Goal: Task Accomplishment & Management: Use online tool/utility

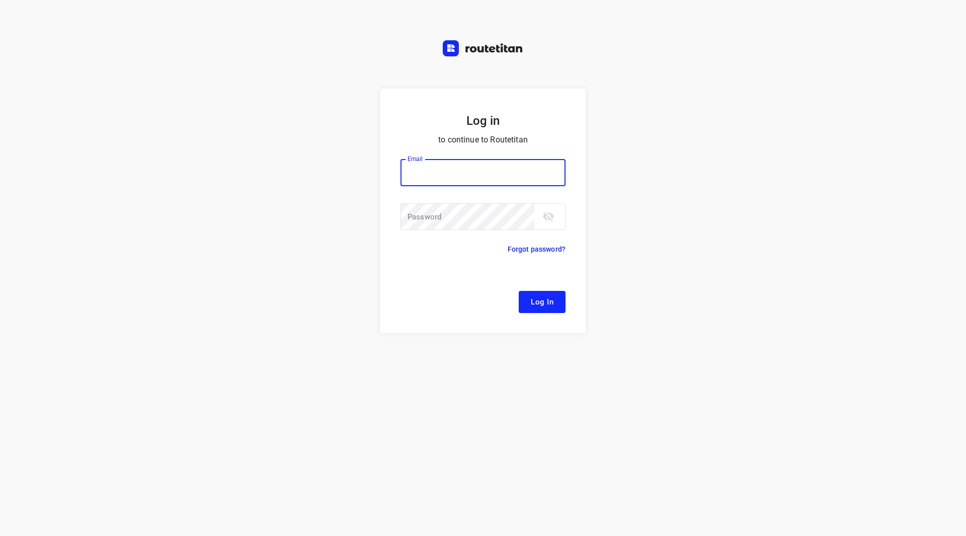
click at [452, 179] on input "email" at bounding box center [482, 172] width 165 height 27
type input "remco@fruitopjewerk.nl"
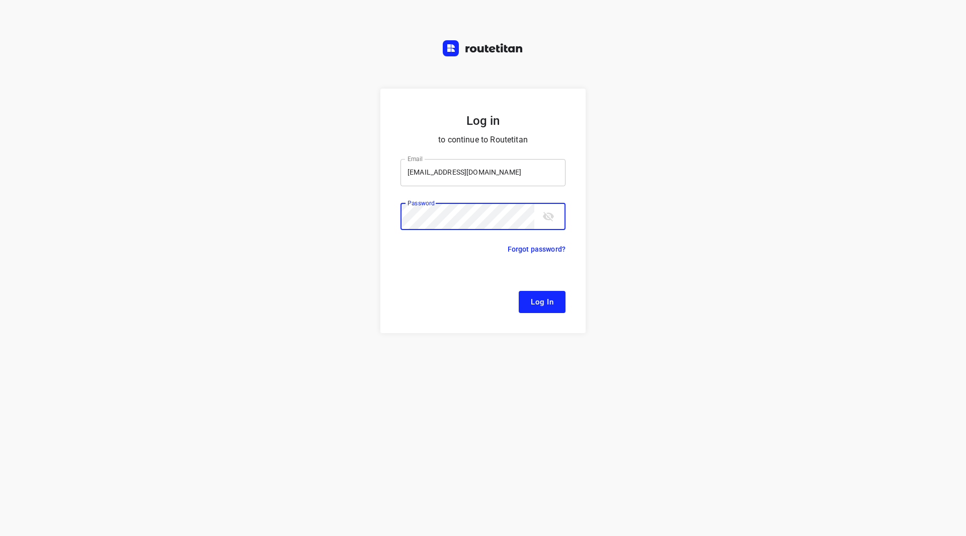
click at [519, 291] on button "Log In" at bounding box center [542, 302] width 47 height 22
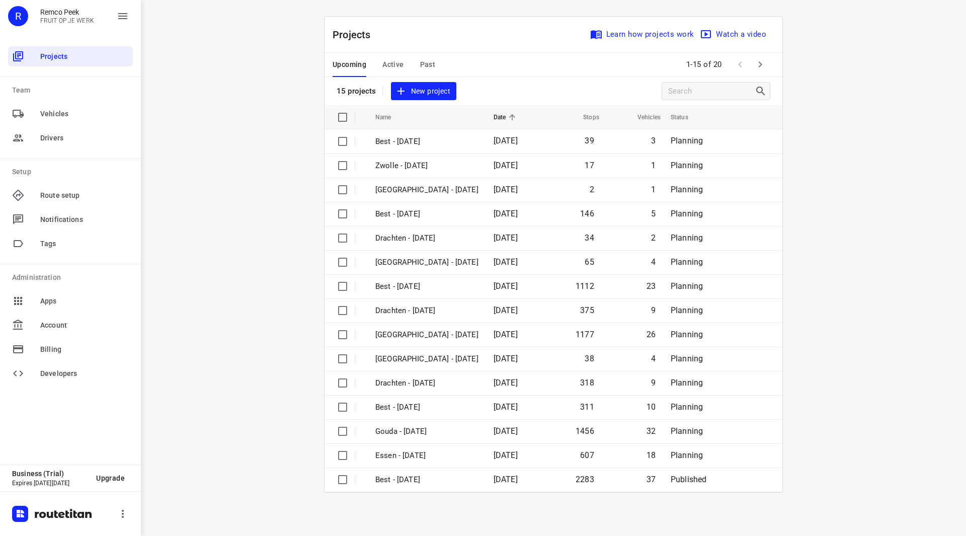
click at [422, 62] on span "Past" at bounding box center [428, 64] width 16 height 13
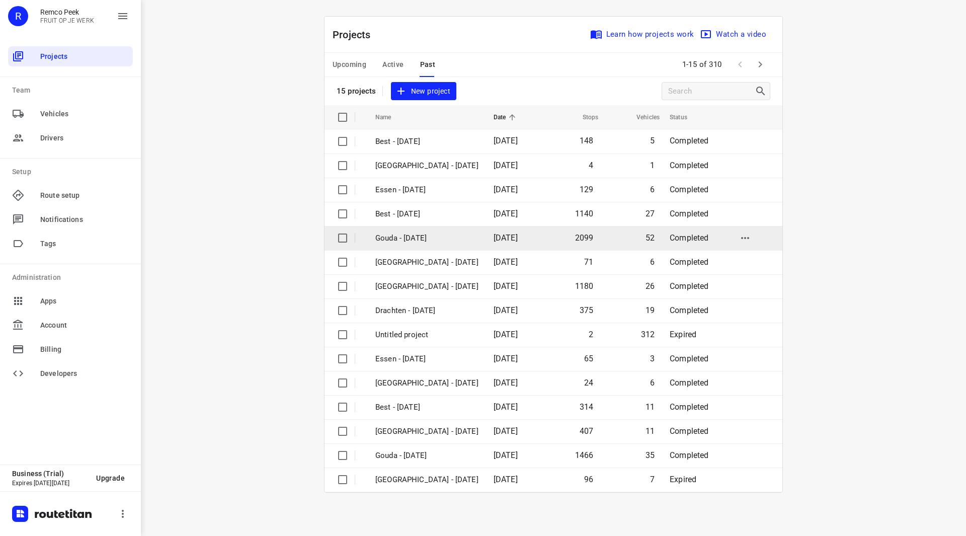
click at [411, 234] on p "Gouda - [DATE]" at bounding box center [426, 238] width 103 height 12
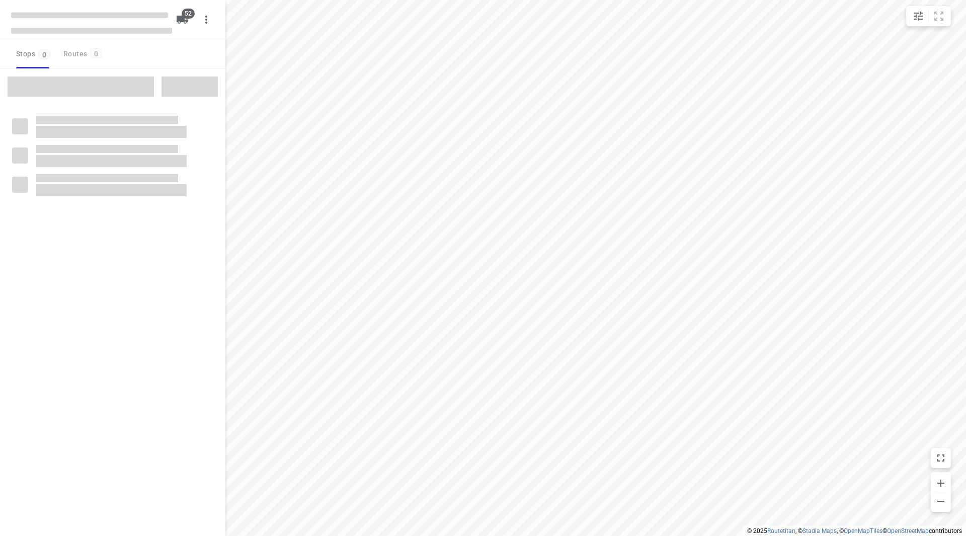
checkbox input "true"
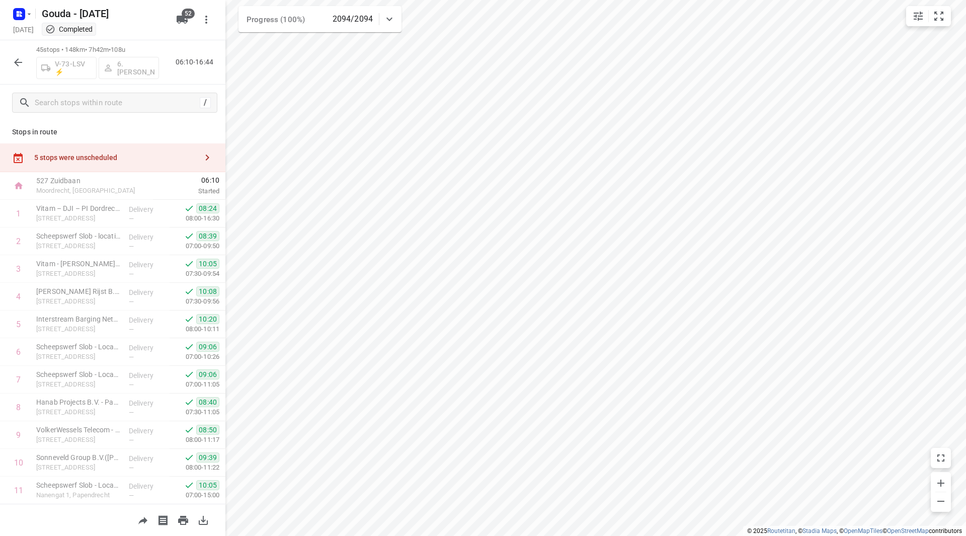
click at [20, 68] on icon "button" at bounding box center [18, 62] width 12 height 12
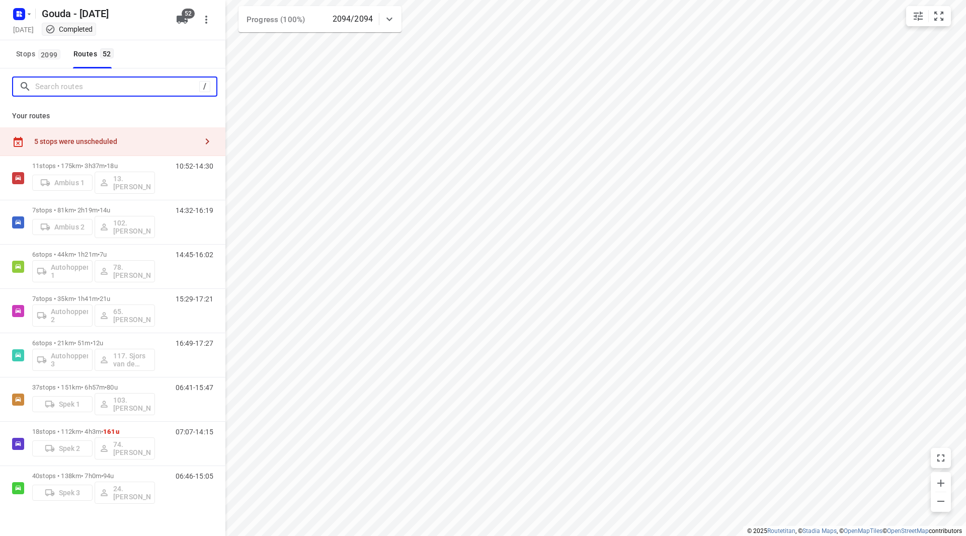
click at [66, 86] on input "Search routes" at bounding box center [117, 87] width 164 height 16
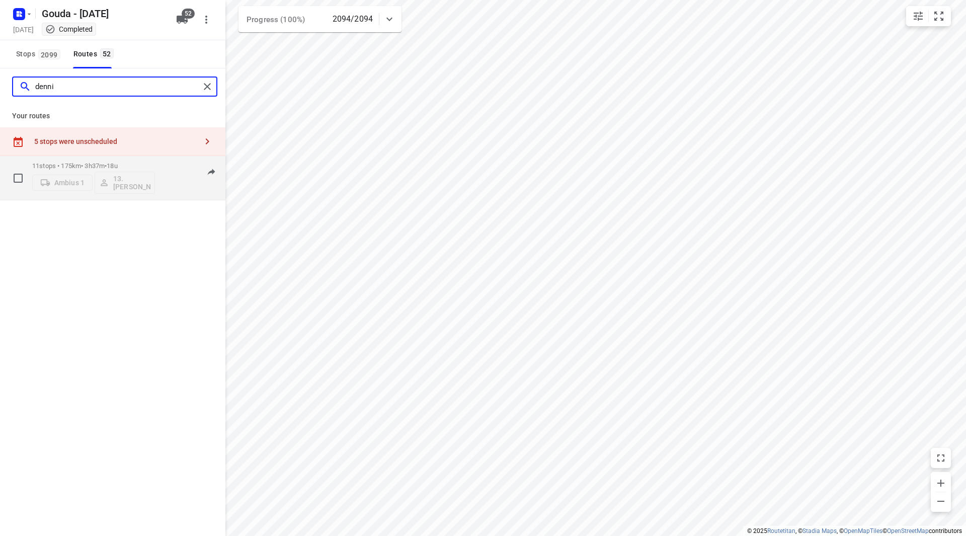
type input "denni"
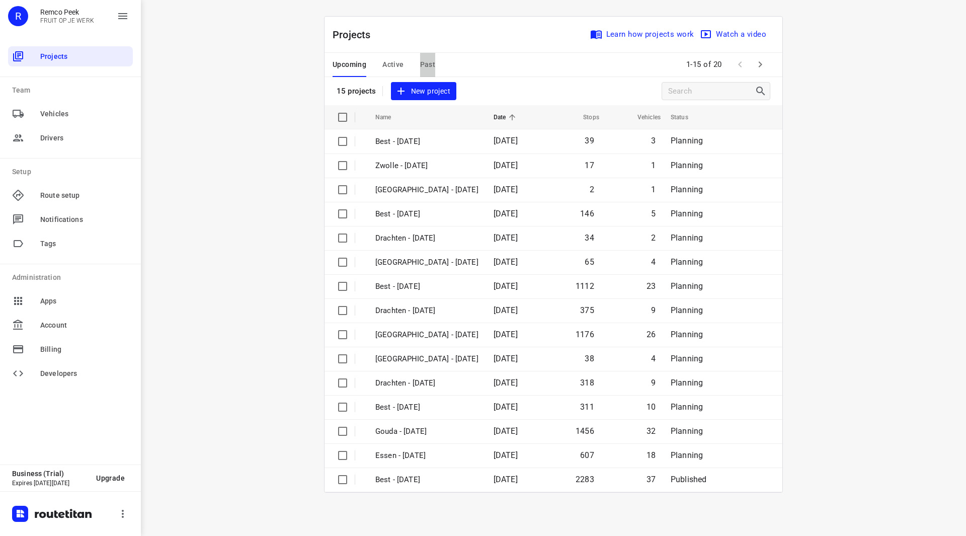
click at [421, 61] on span "Past" at bounding box center [428, 64] width 16 height 13
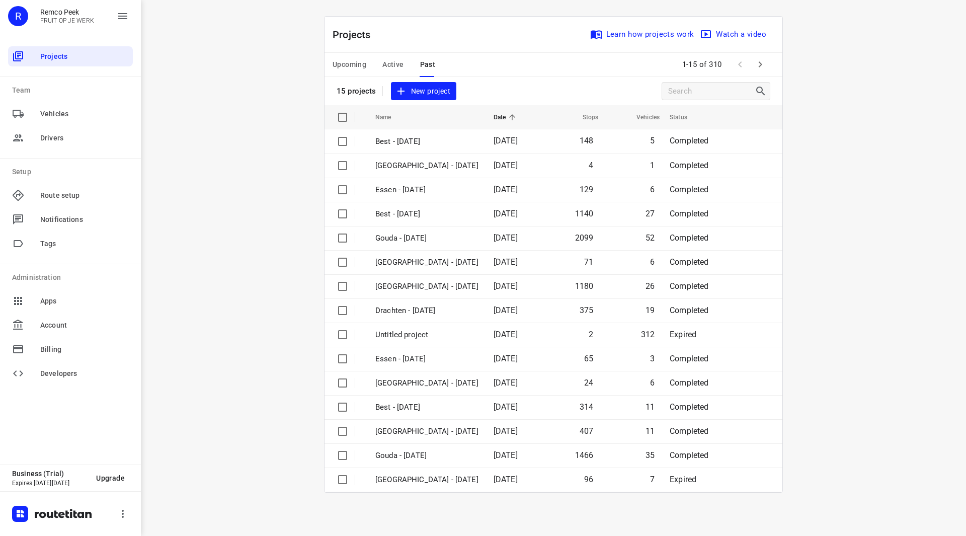
click at [395, 66] on span "Active" at bounding box center [392, 64] width 21 height 13
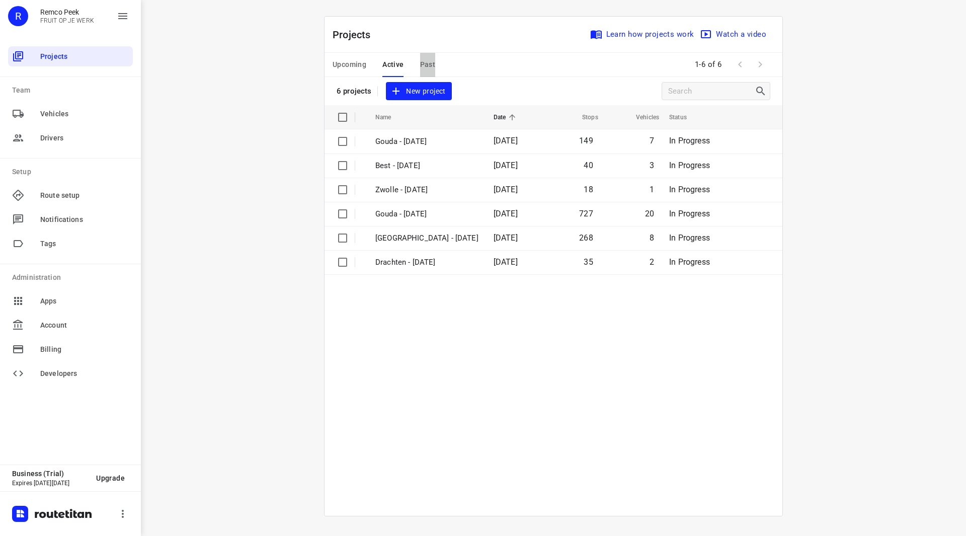
click at [424, 64] on span "Past" at bounding box center [428, 64] width 16 height 13
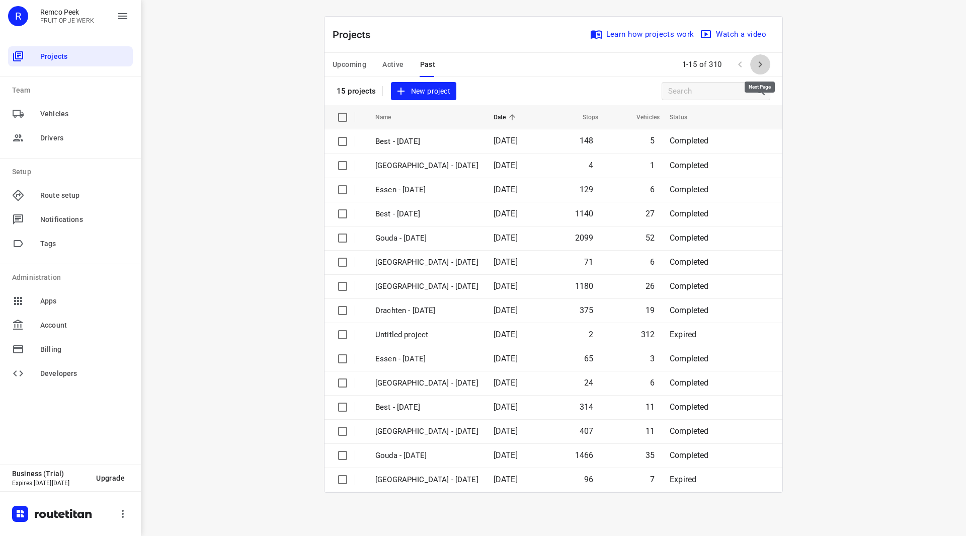
click at [761, 61] on icon "button" at bounding box center [760, 64] width 12 height 12
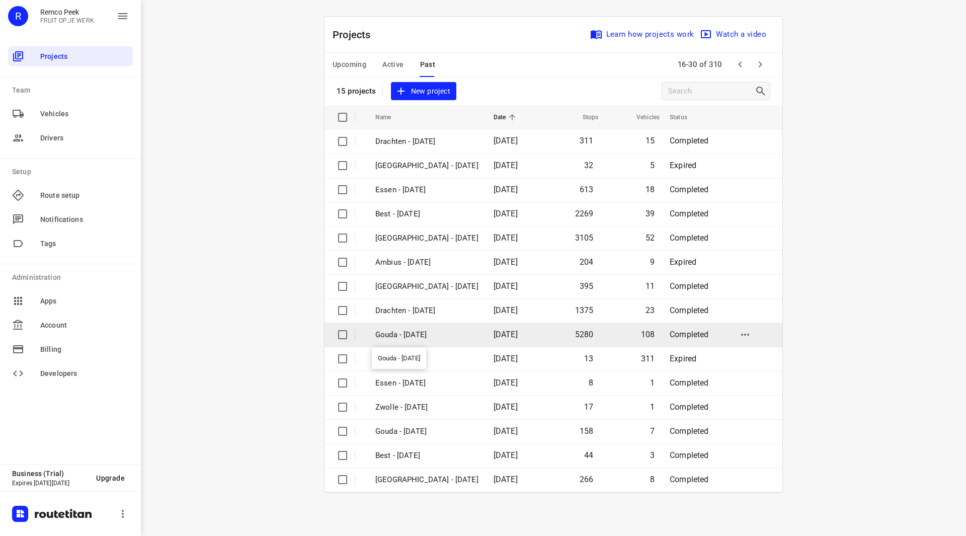
click at [421, 335] on p "Gouda - Monday" at bounding box center [426, 335] width 103 height 12
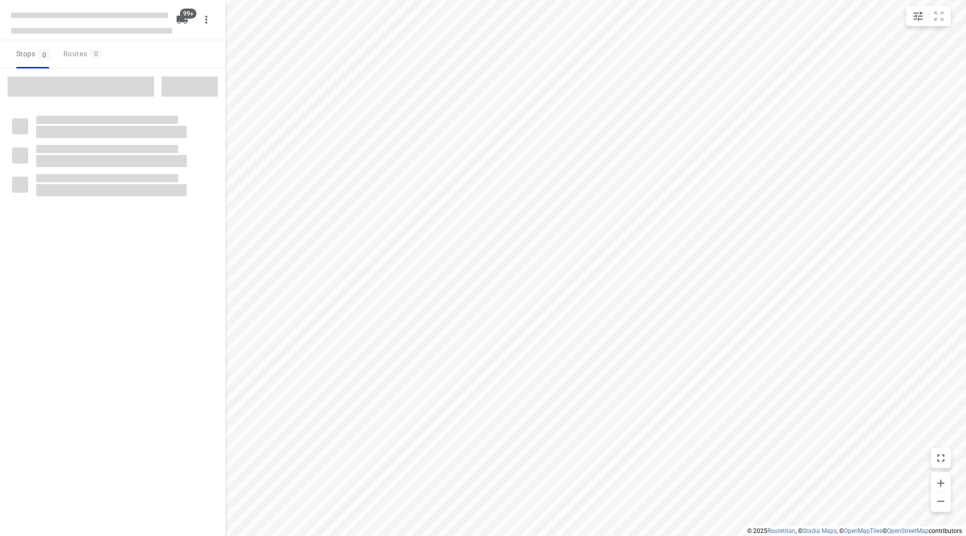
checkbox input "true"
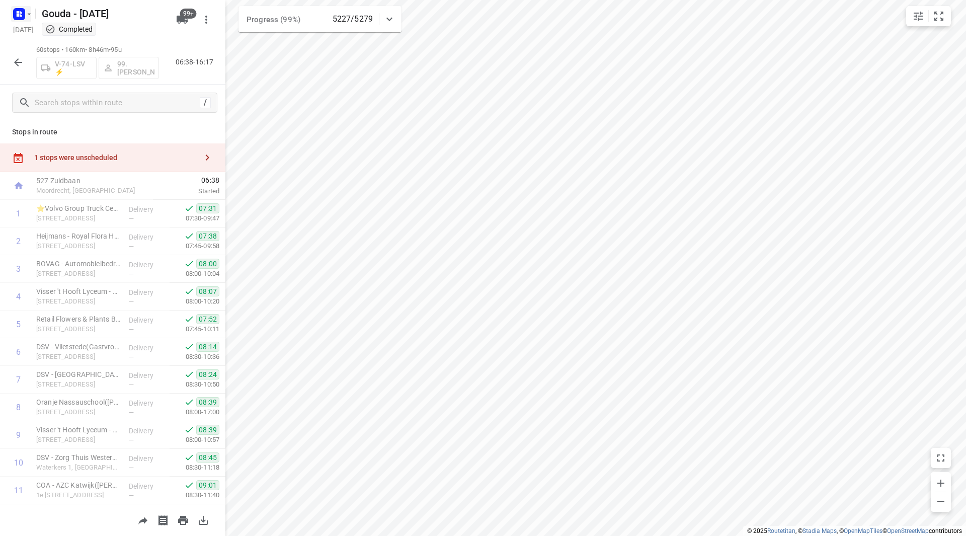
click at [28, 15] on icon "button" at bounding box center [29, 14] width 8 height 8
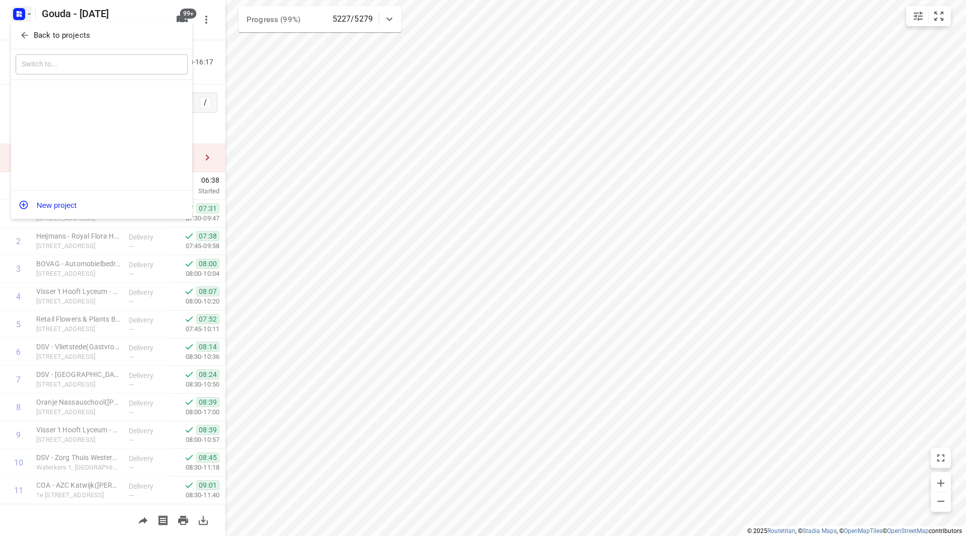
click at [35, 34] on p "Back to projects" at bounding box center [62, 36] width 56 height 12
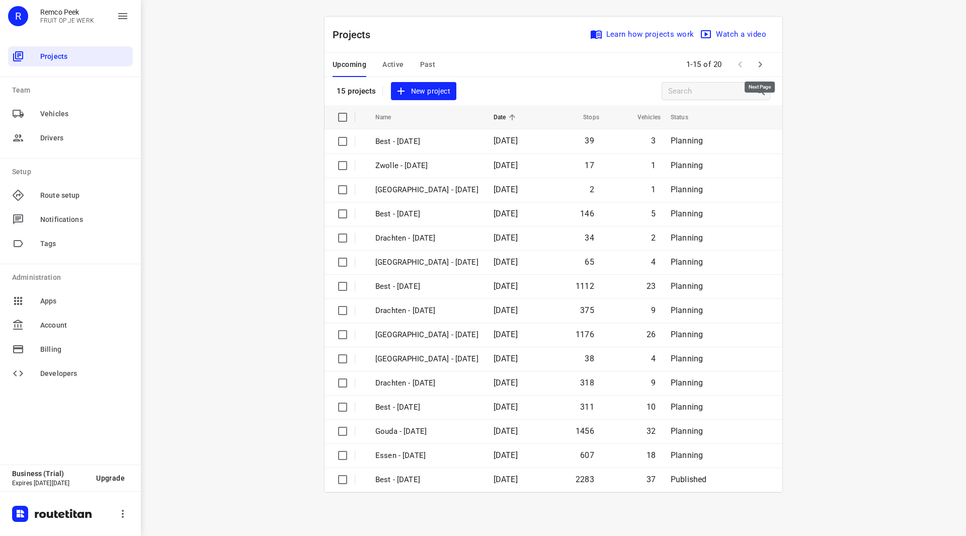
click at [768, 64] on button "button" at bounding box center [760, 64] width 20 height 20
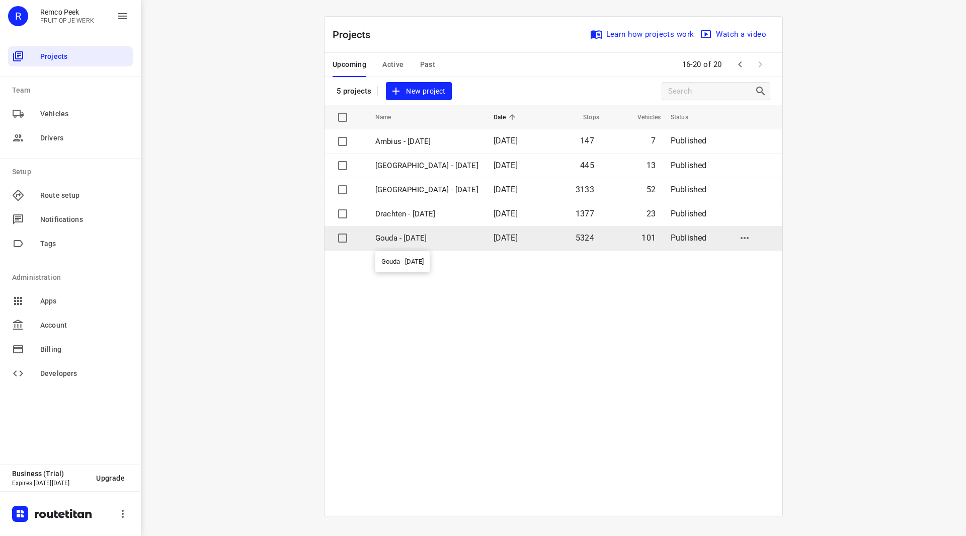
click at [419, 240] on p "Gouda - Monday" at bounding box center [426, 238] width 103 height 12
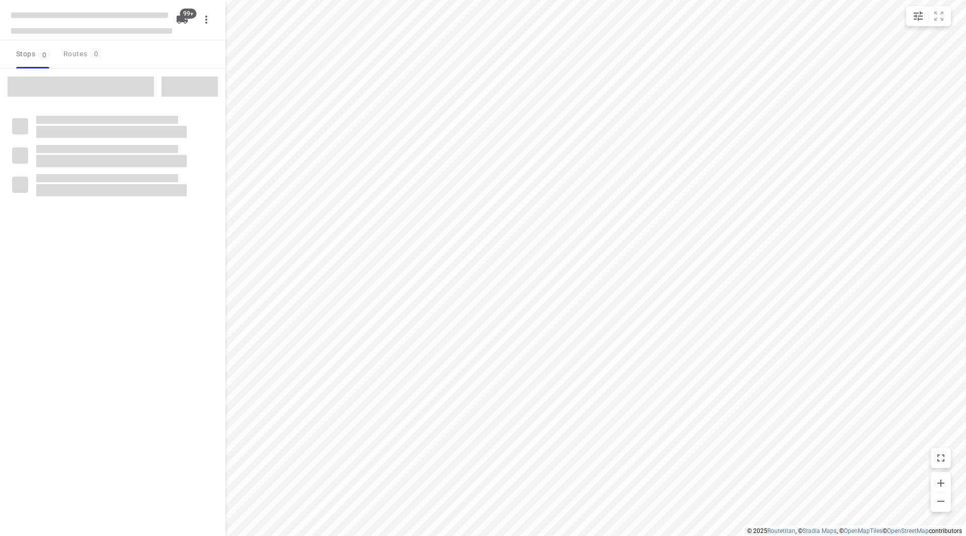
checkbox input "true"
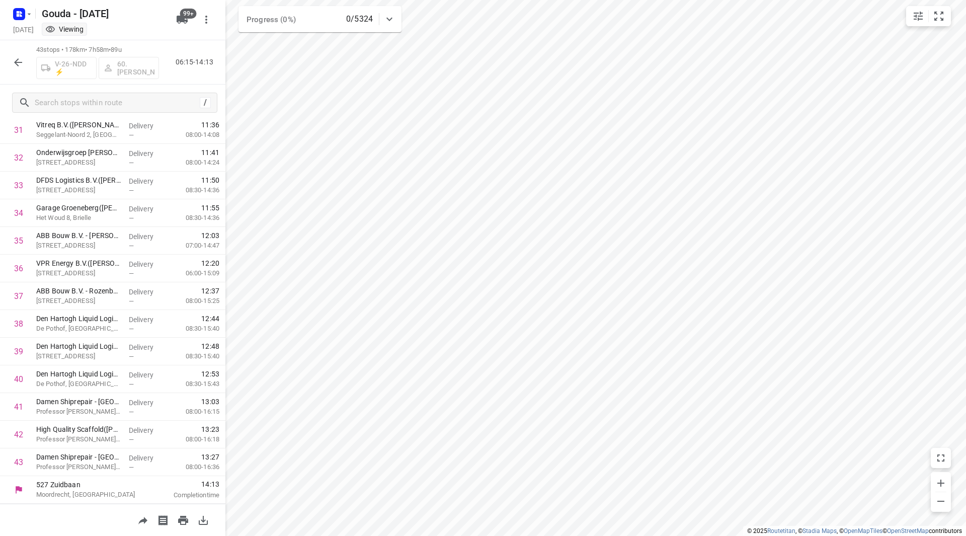
scroll to position [885, 0]
drag, startPoint x: 129, startPoint y: 49, endPoint x: 118, endPoint y: 50, distance: 10.6
click at [118, 50] on span "134u" at bounding box center [114, 50] width 15 height 8
click at [122, 50] on span "134u" at bounding box center [114, 50] width 15 height 8
drag, startPoint x: 130, startPoint y: 49, endPoint x: 118, endPoint y: 50, distance: 12.1
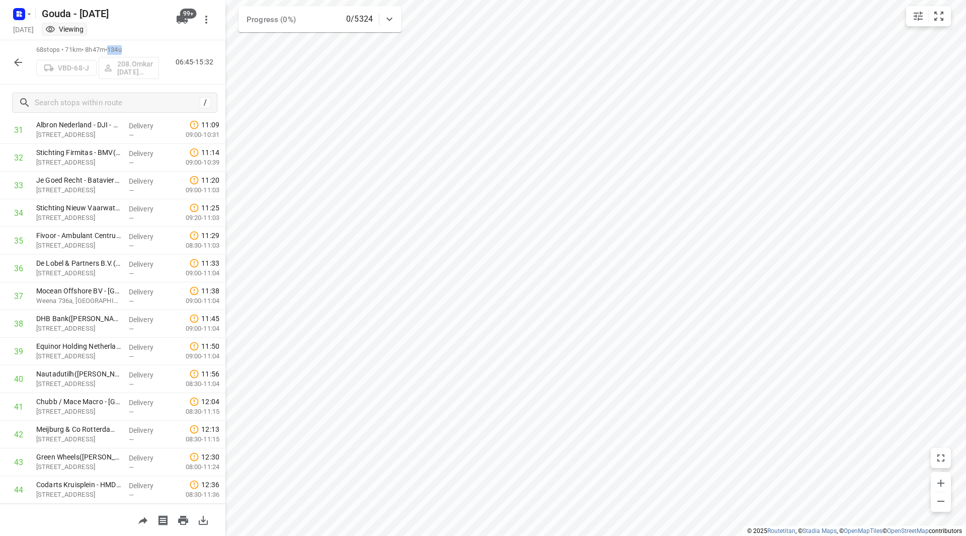
click at [118, 50] on span "134u" at bounding box center [114, 50] width 15 height 8
drag, startPoint x: 124, startPoint y: 47, endPoint x: 34, endPoint y: 47, distance: 90.1
click at [34, 47] on div "50 stops • 98km • 8h6m • 126u VPD-67-X 55. Nico de Groot 06:30-14:36" at bounding box center [112, 62] width 225 height 44
click at [57, 50] on p "50 stops • 98km • 8h6m • 126u" at bounding box center [97, 50] width 123 height 10
drag, startPoint x: 134, startPoint y: 49, endPoint x: 70, endPoint y: 50, distance: 63.4
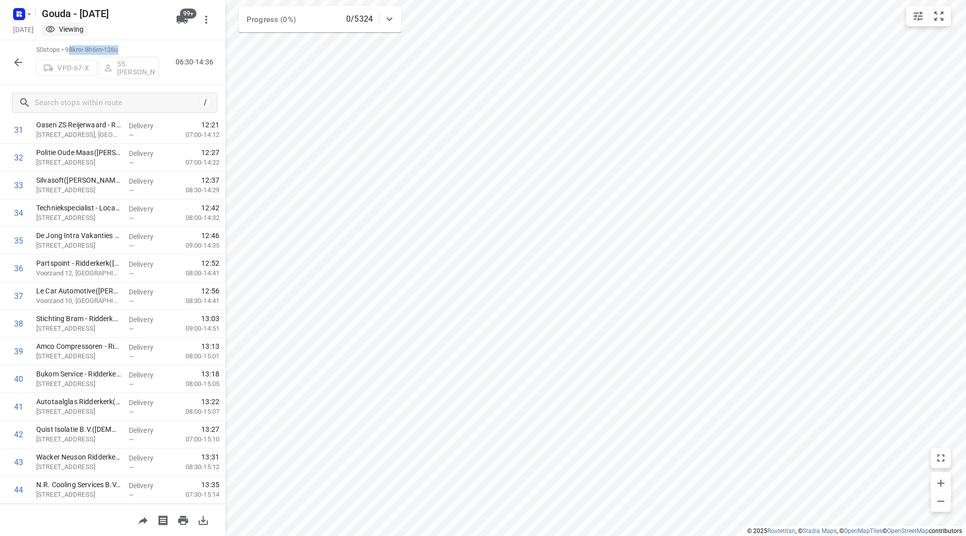
click at [71, 50] on p "50 stops • 98km • 8h6m • 126u" at bounding box center [97, 50] width 123 height 10
drag, startPoint x: 134, startPoint y: 49, endPoint x: 118, endPoint y: 49, distance: 16.1
click at [118, 49] on p "36 stops • 226km • 10h8m • 141u" at bounding box center [97, 50] width 123 height 10
click at [124, 50] on span "141u" at bounding box center [119, 50] width 16 height 8
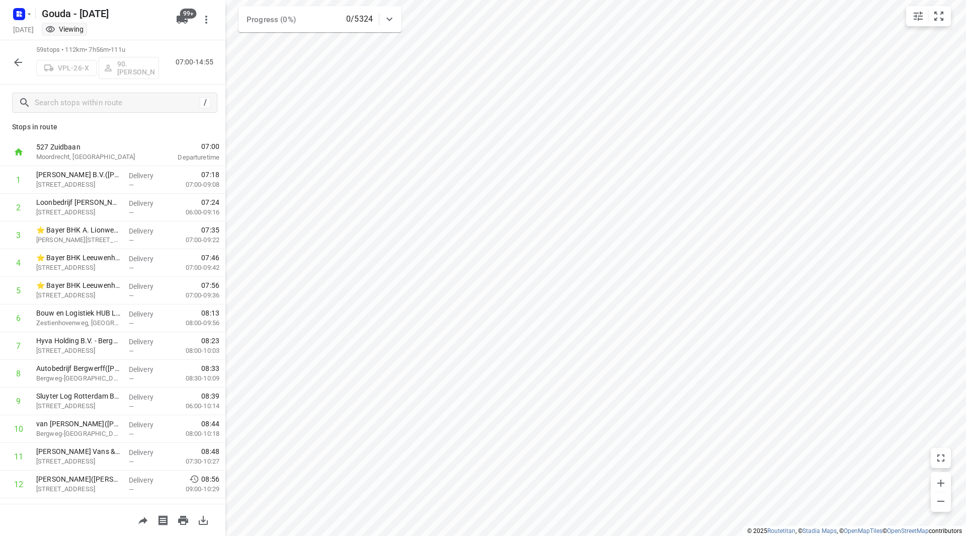
scroll to position [0, 0]
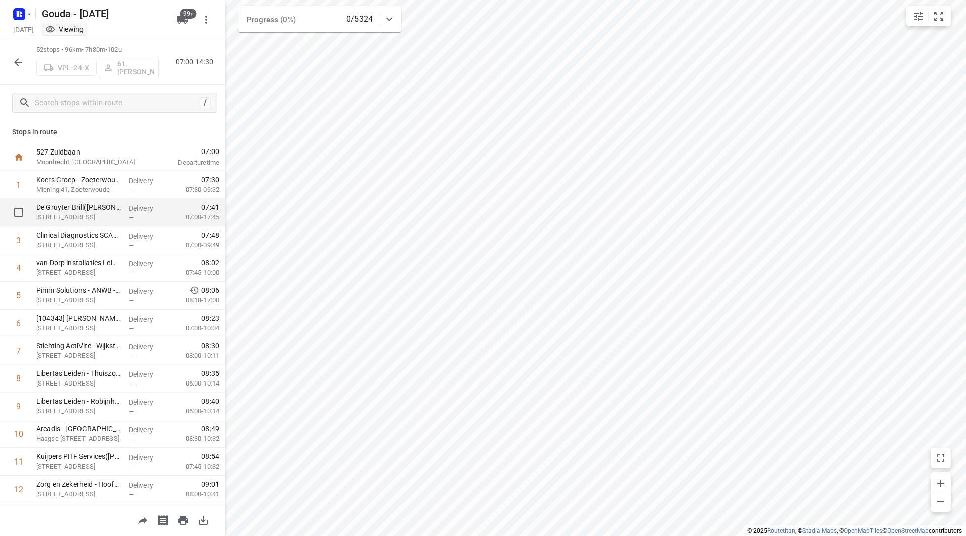
click at [57, 204] on p "De Gruyter Brill(Dominique de Roo)" at bounding box center [78, 207] width 85 height 10
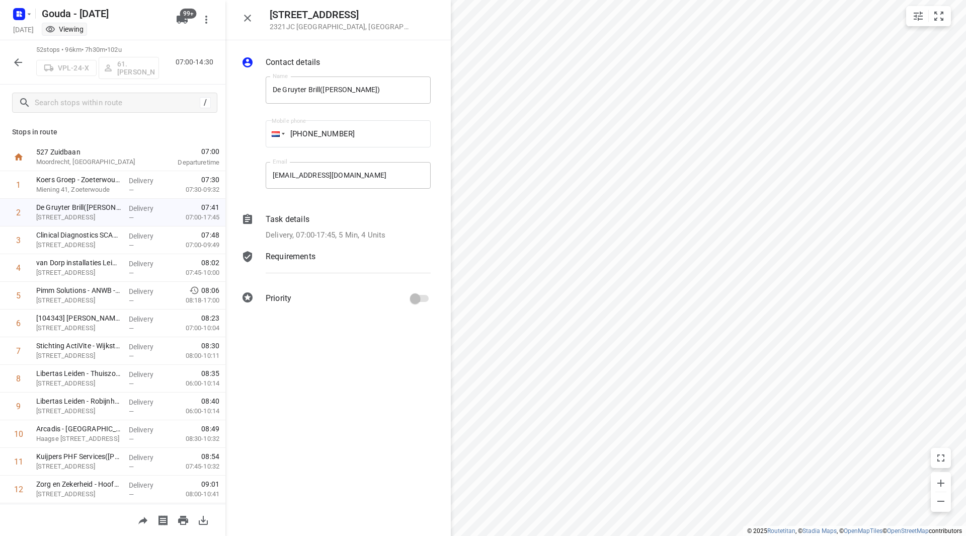
click at [337, 219] on div "Task details" at bounding box center [348, 219] width 165 height 12
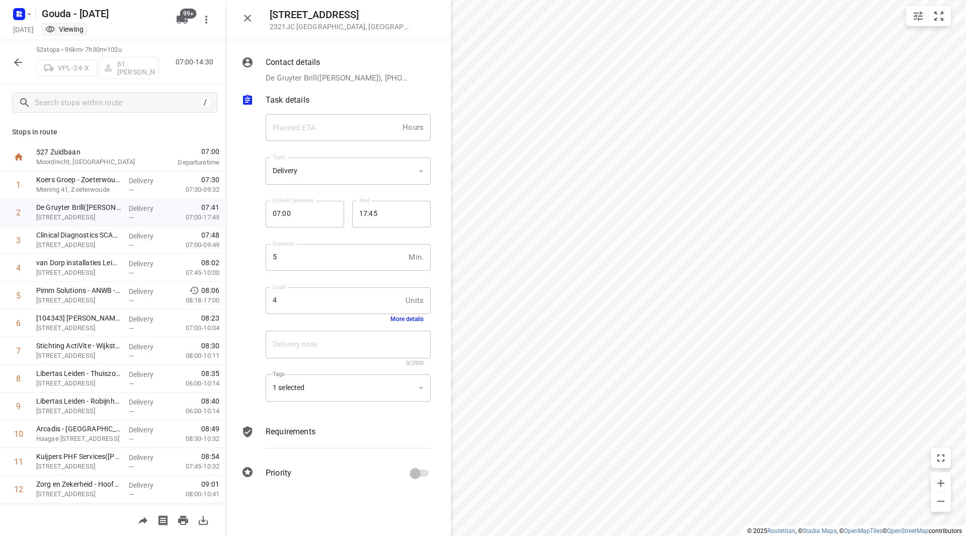
click at [404, 314] on div "4 Units Load" at bounding box center [348, 300] width 165 height 27
click at [406, 317] on button "More details" at bounding box center [406, 318] width 33 height 7
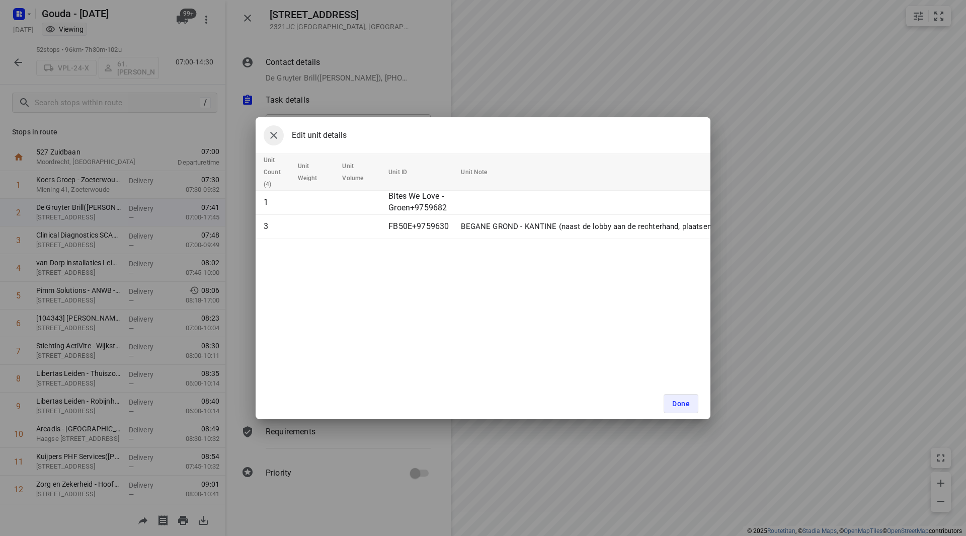
click at [280, 137] on button "button" at bounding box center [274, 135] width 20 height 20
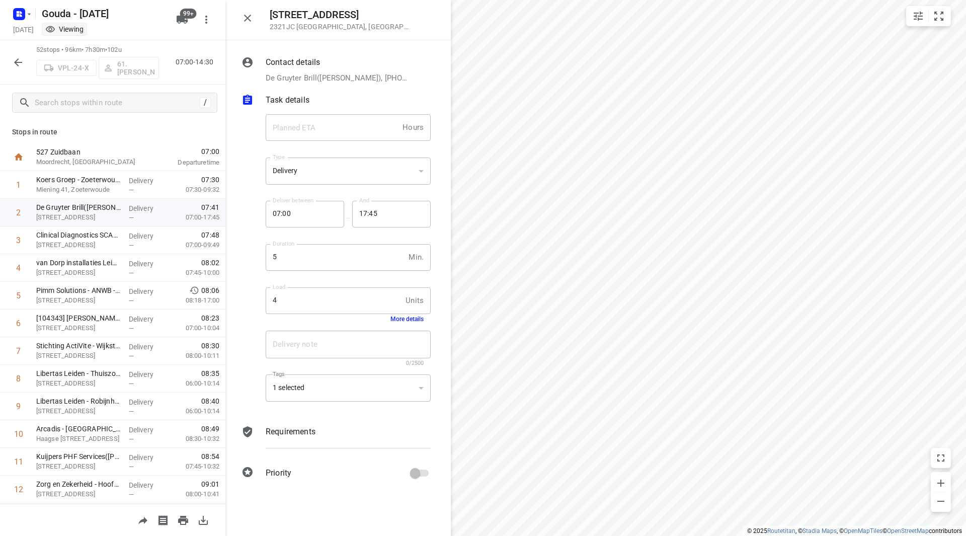
click at [249, 15] on icon "button" at bounding box center [247, 18] width 12 height 12
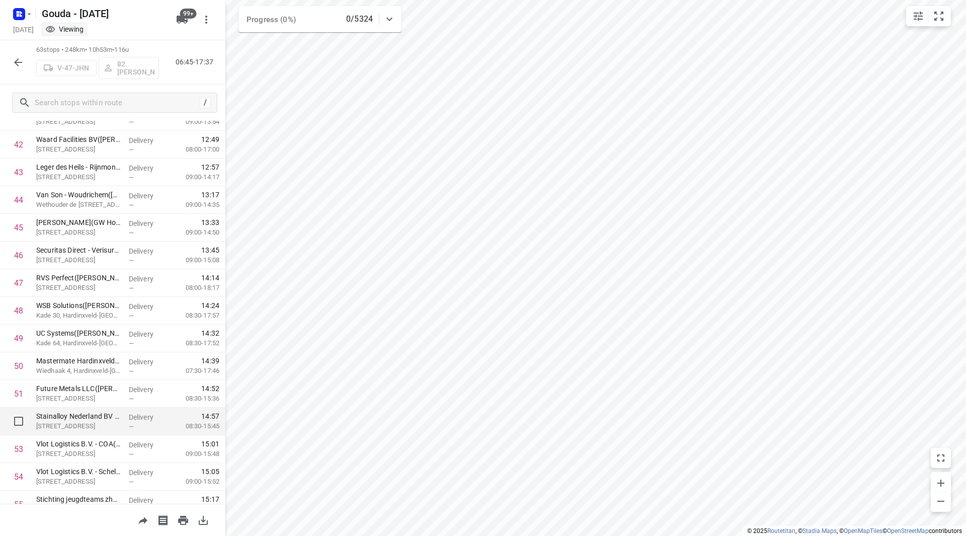
scroll to position [1187, 0]
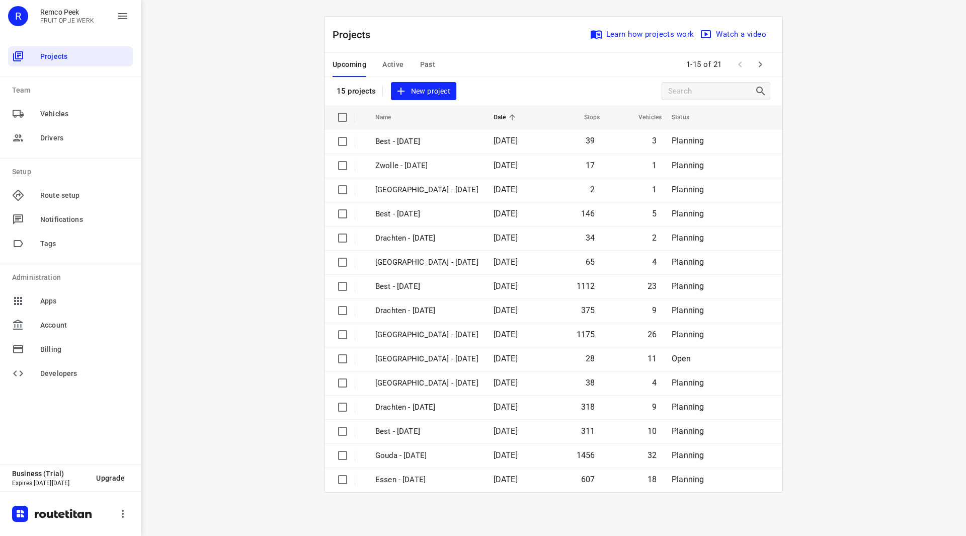
click at [420, 63] on span "Past" at bounding box center [428, 64] width 16 height 13
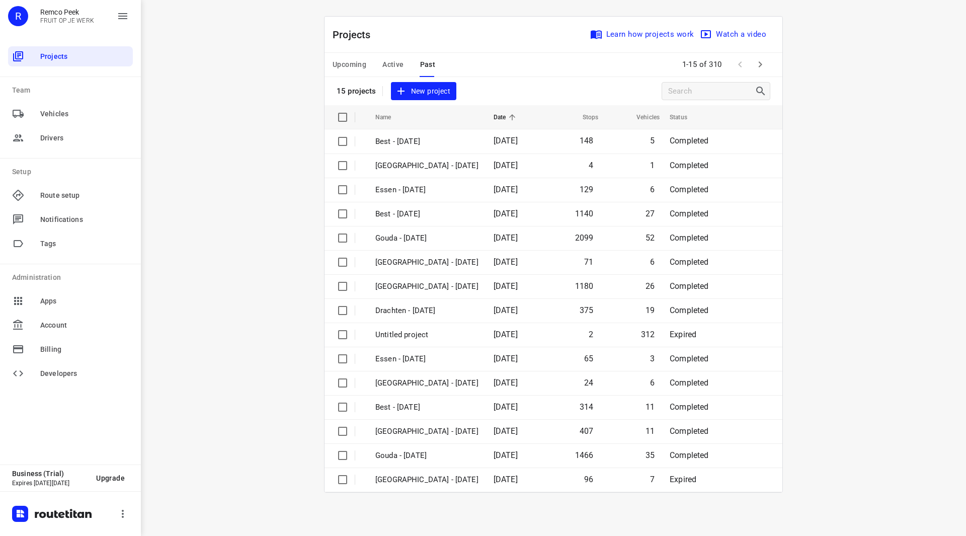
click at [759, 65] on icon "button" at bounding box center [760, 64] width 12 height 12
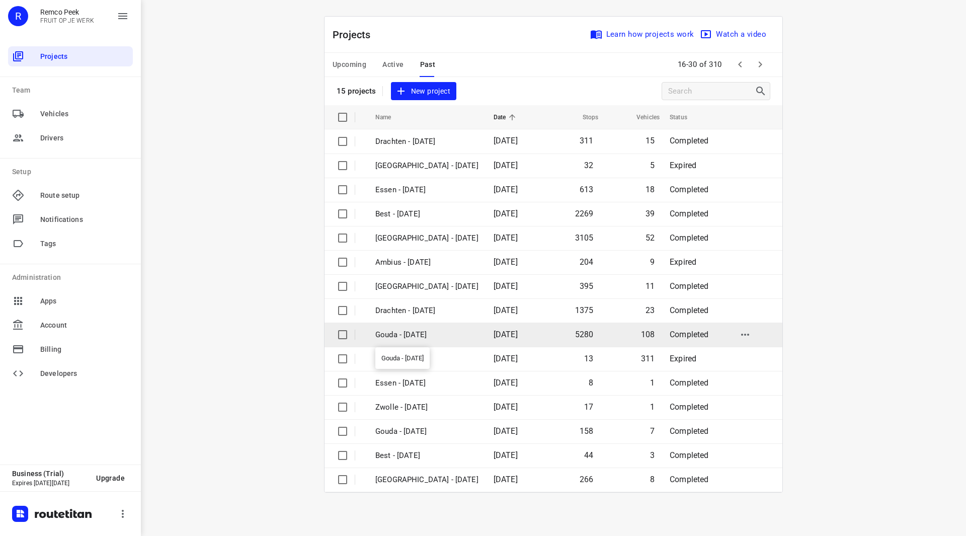
click at [408, 339] on p "Gouda - Monday" at bounding box center [426, 335] width 103 height 12
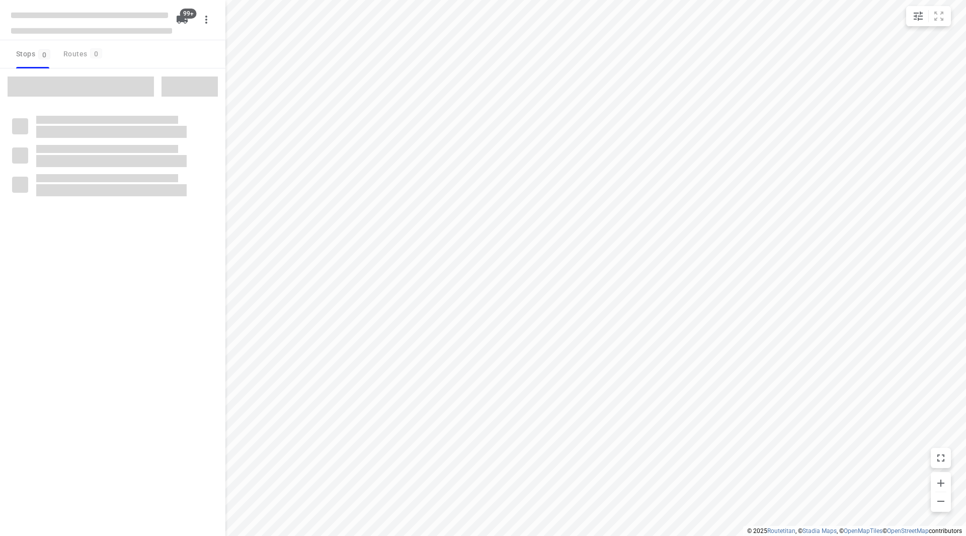
checkbox input "true"
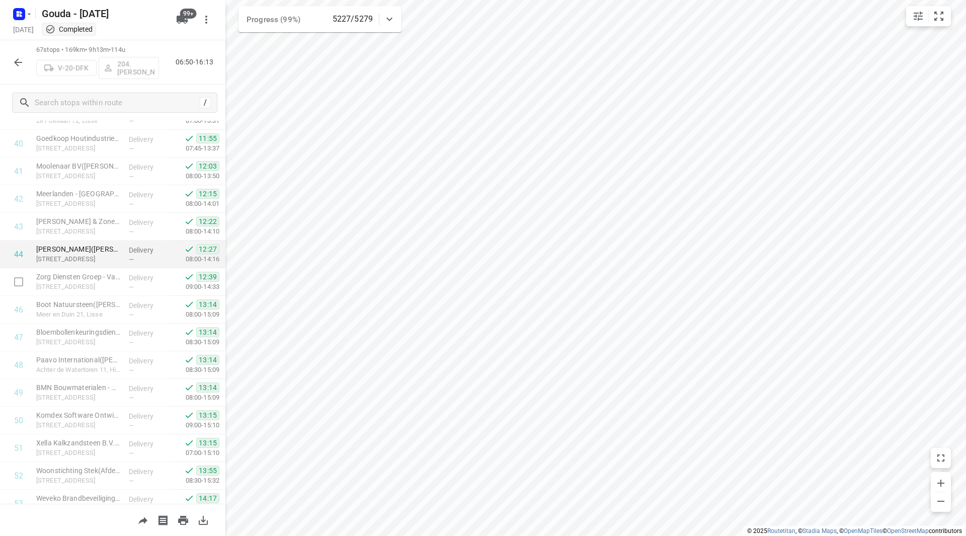
scroll to position [1107, 0]
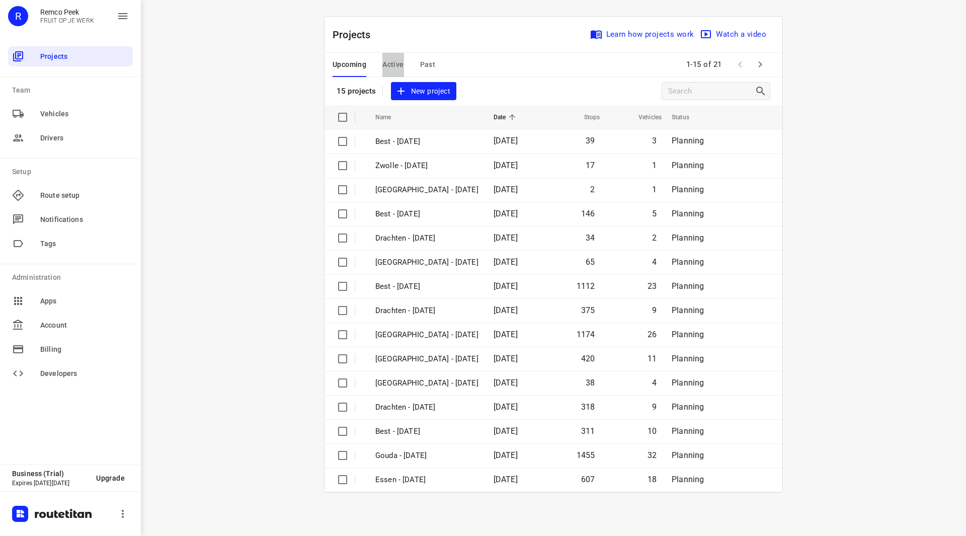
click at [387, 64] on span "Active" at bounding box center [392, 64] width 21 height 13
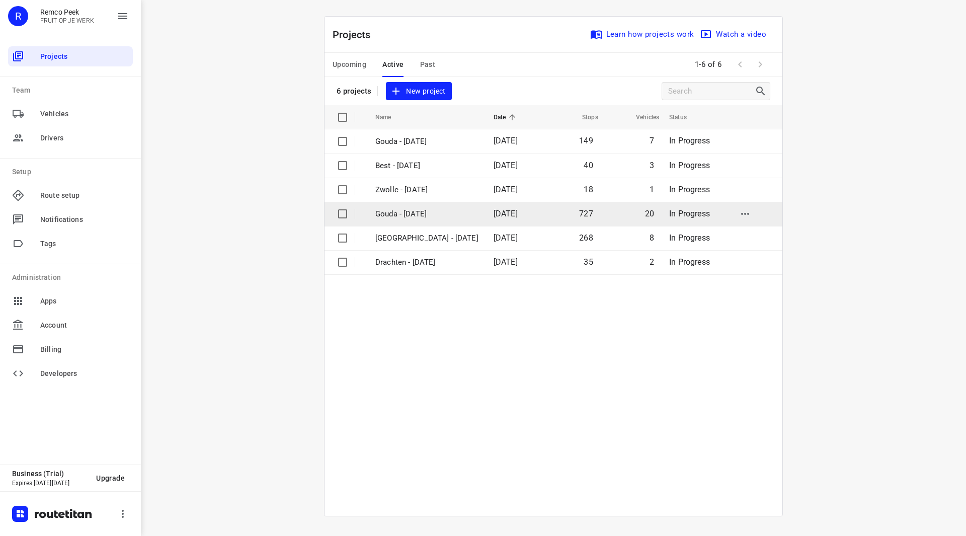
click at [405, 213] on p "Gouda - [DATE]" at bounding box center [426, 214] width 103 height 12
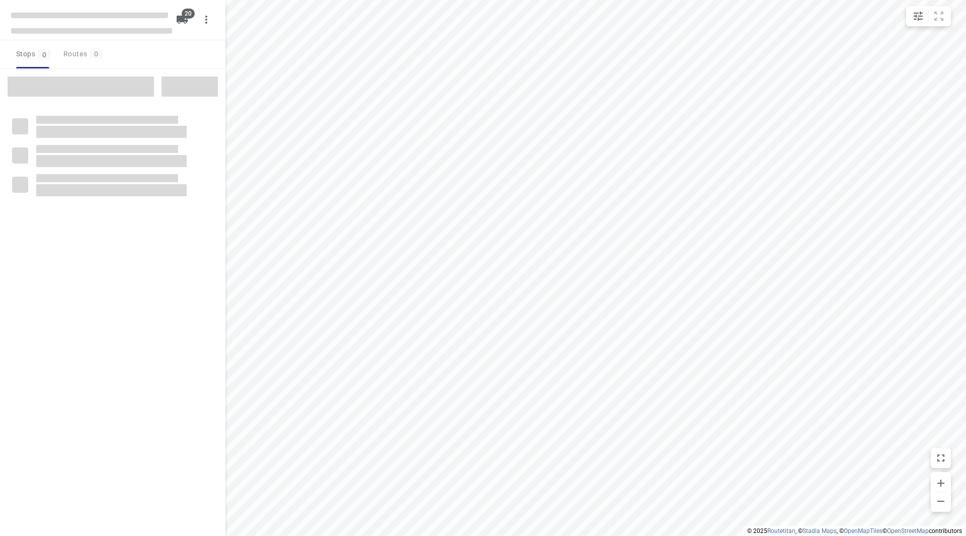
checkbox input "true"
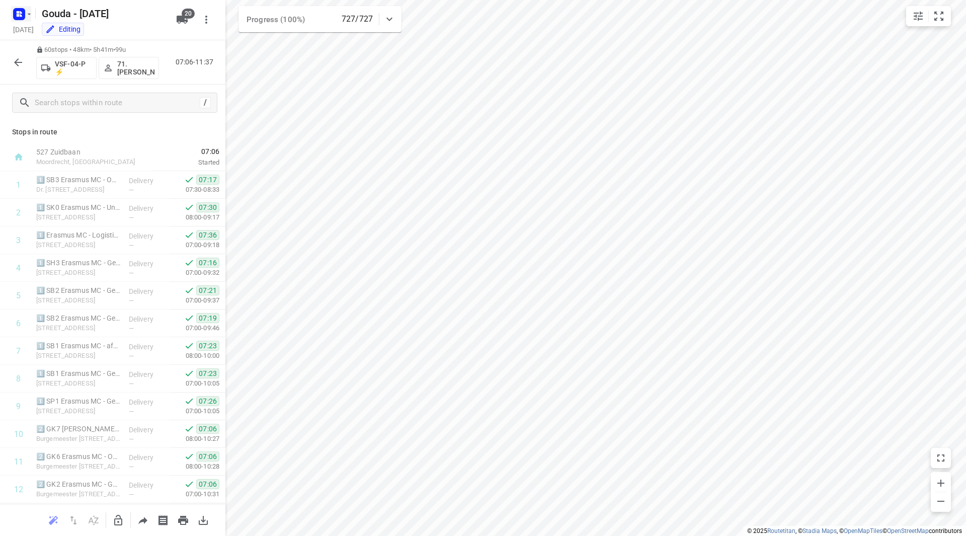
click at [27, 18] on icon "button" at bounding box center [19, 14] width 16 height 16
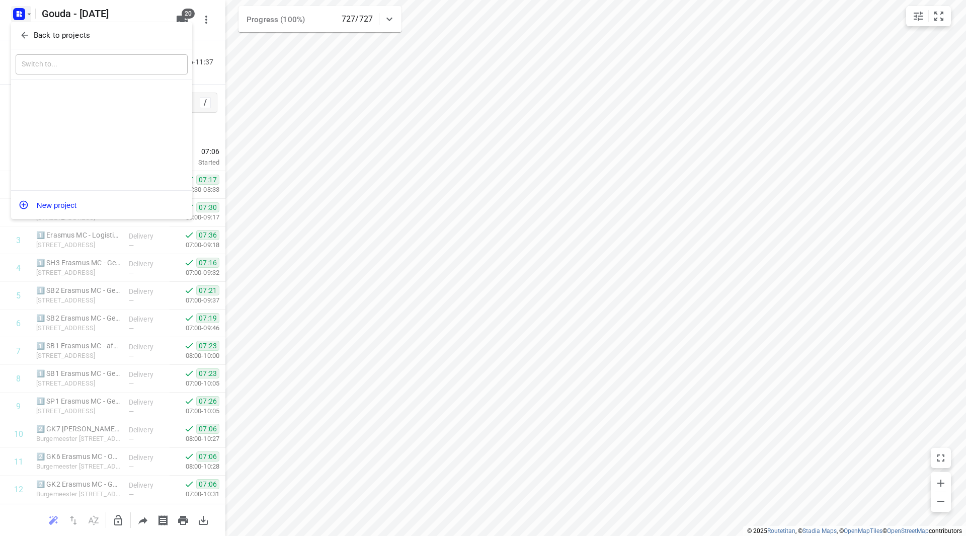
click at [34, 35] on p "Back to projects" at bounding box center [62, 36] width 56 height 12
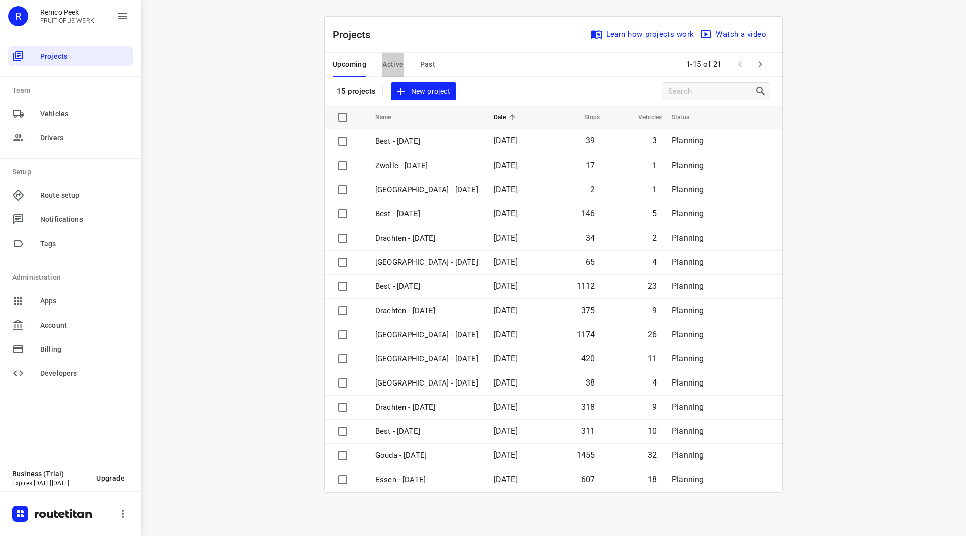
click at [388, 59] on span "Active" at bounding box center [392, 64] width 21 height 13
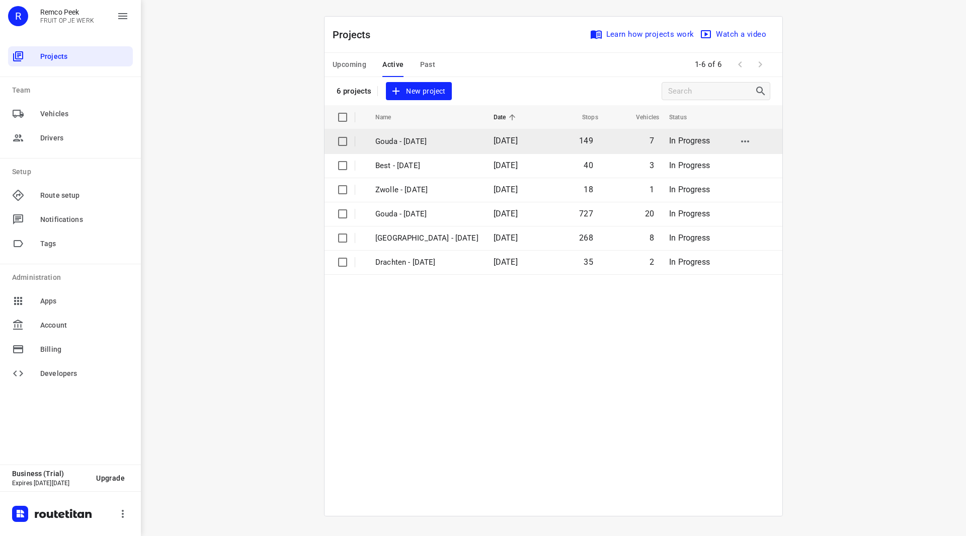
click at [399, 139] on p "Gouda - Friday" at bounding box center [426, 142] width 103 height 12
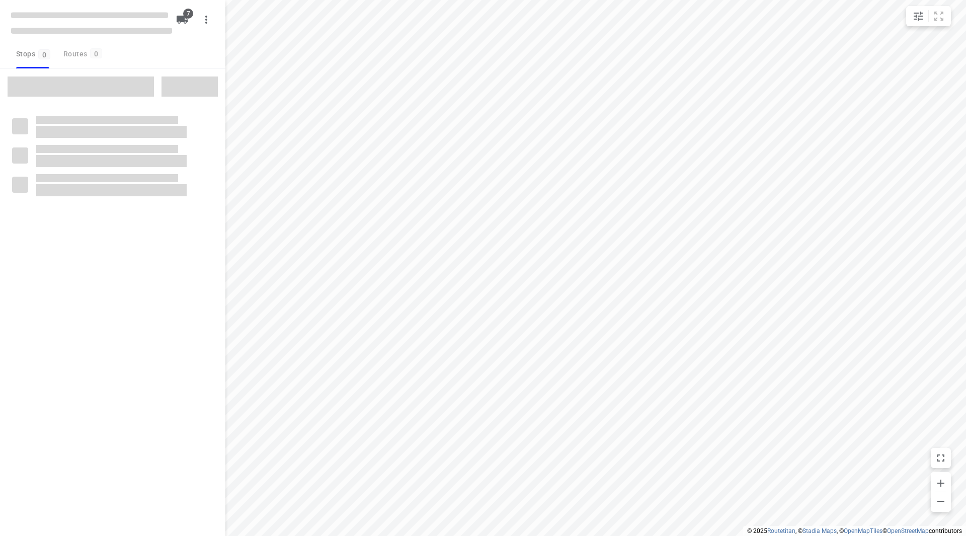
checkbox input "true"
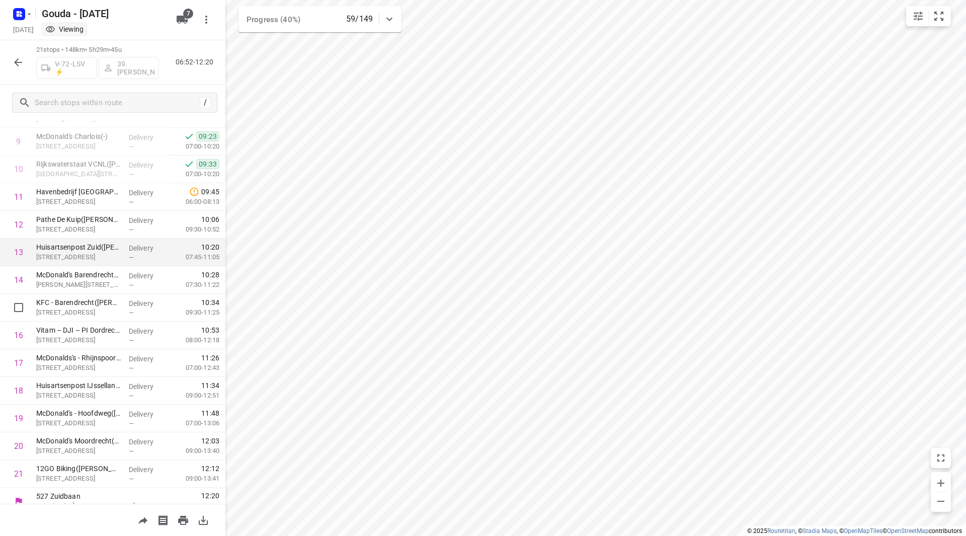
scroll to position [276, 0]
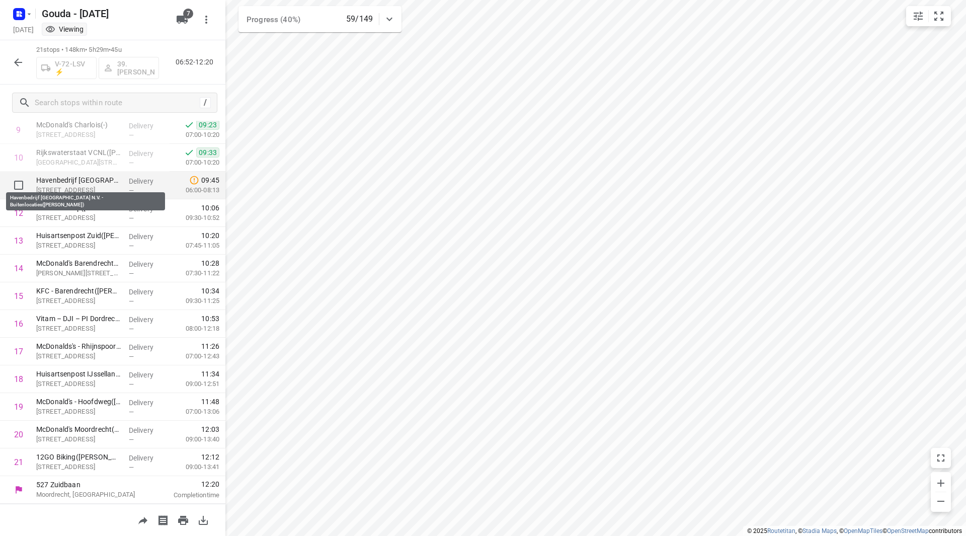
click at [78, 182] on p "Havenbedrijf Rotterdam N.V. - Buitenlocaties(Hilde Montijn)" at bounding box center [78, 180] width 85 height 10
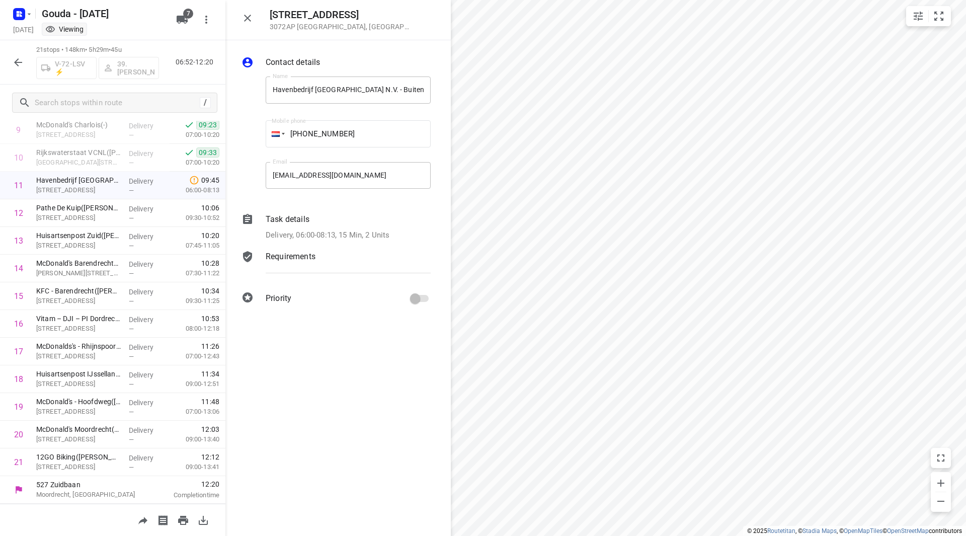
click at [314, 227] on div "Task details Delivery, 06:00-08:13, 15 Min, 2 Units" at bounding box center [348, 227] width 169 height 32
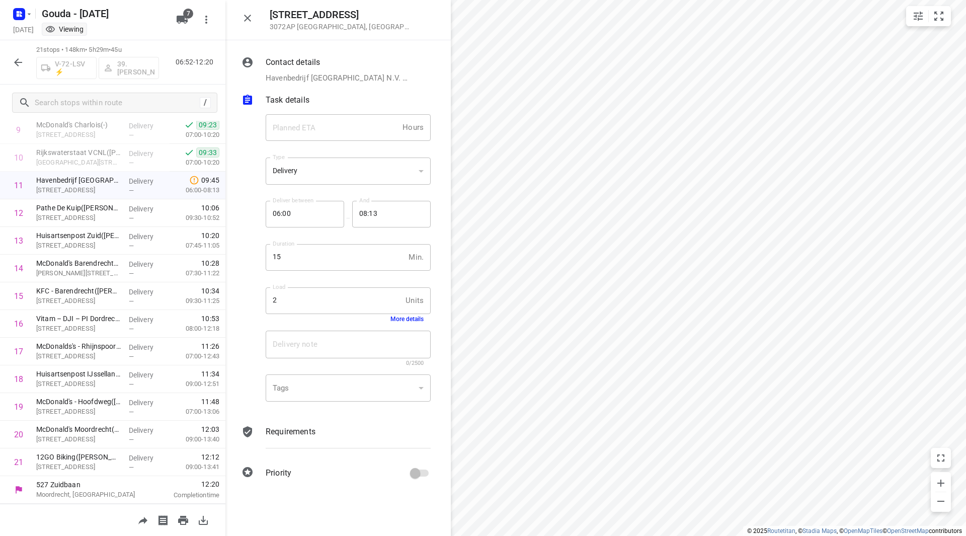
click at [392, 319] on button "More details" at bounding box center [406, 318] width 33 height 7
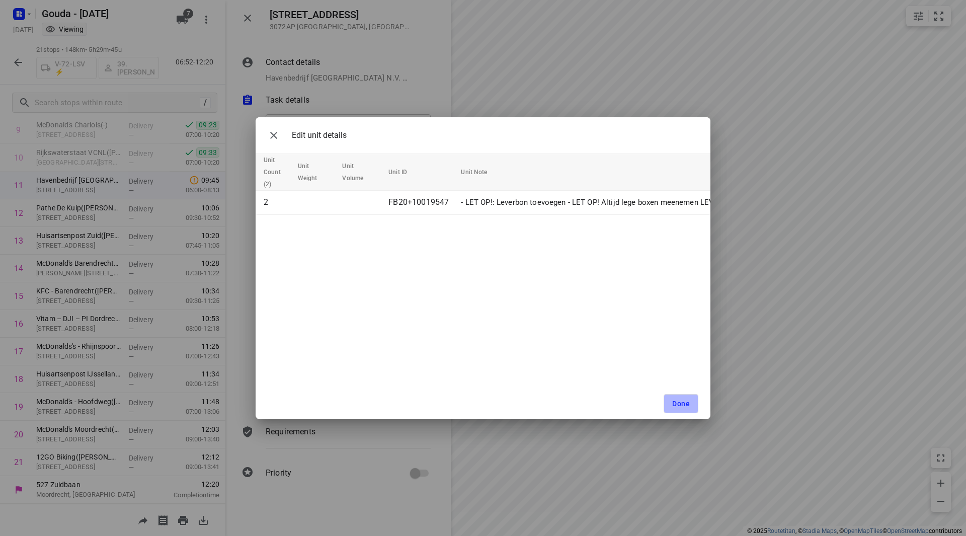
click at [682, 396] on button "Done" at bounding box center [681, 403] width 35 height 19
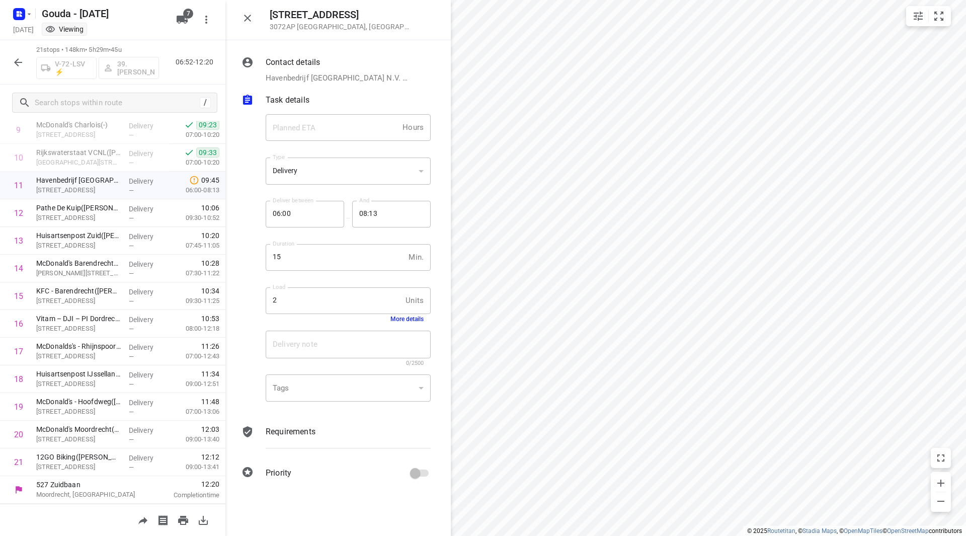
drag, startPoint x: 248, startPoint y: 16, endPoint x: 320, endPoint y: 49, distance: 79.2
click at [248, 15] on icon "button" at bounding box center [247, 18] width 12 height 12
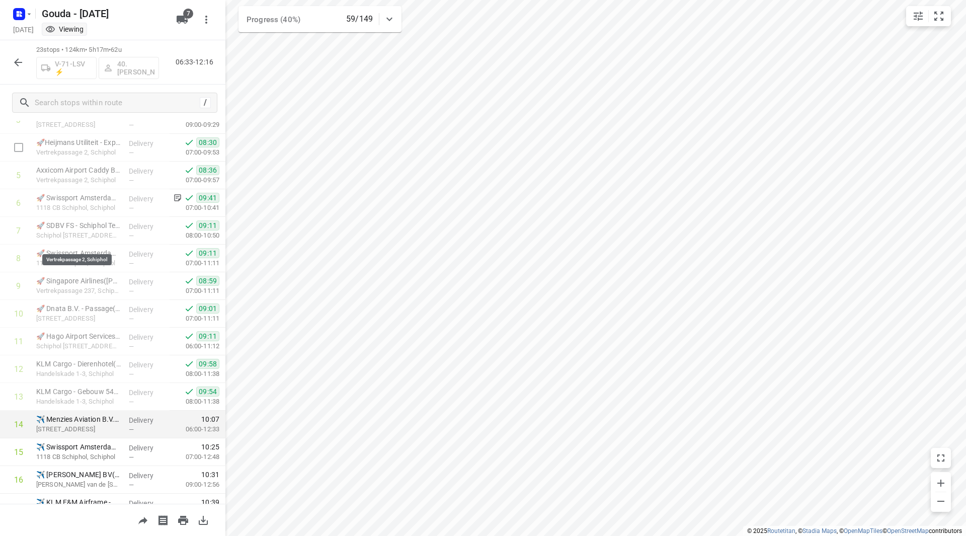
scroll to position [281, 0]
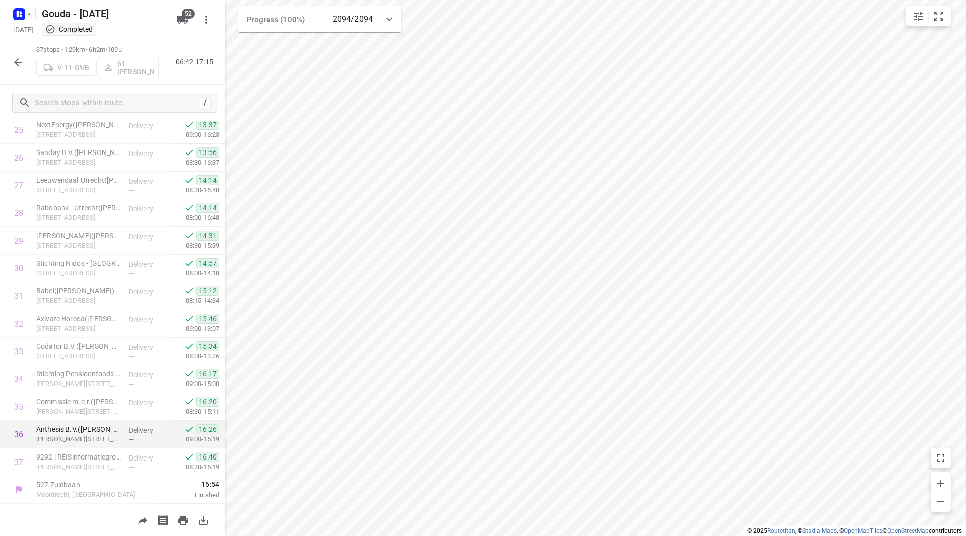
scroll to position [222, 0]
click at [21, 60] on icon "button" at bounding box center [18, 62] width 12 height 12
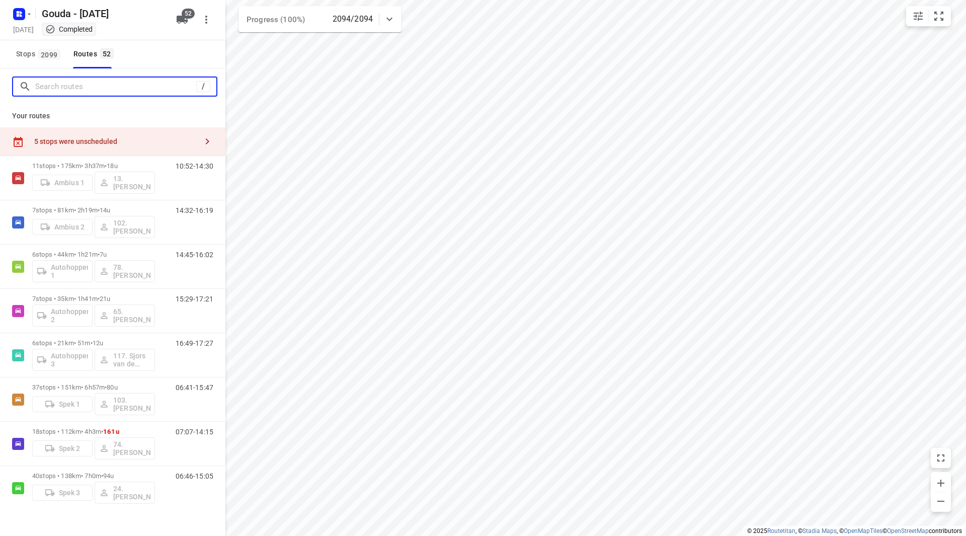
click at [49, 82] on input "Search routes" at bounding box center [115, 87] width 161 height 16
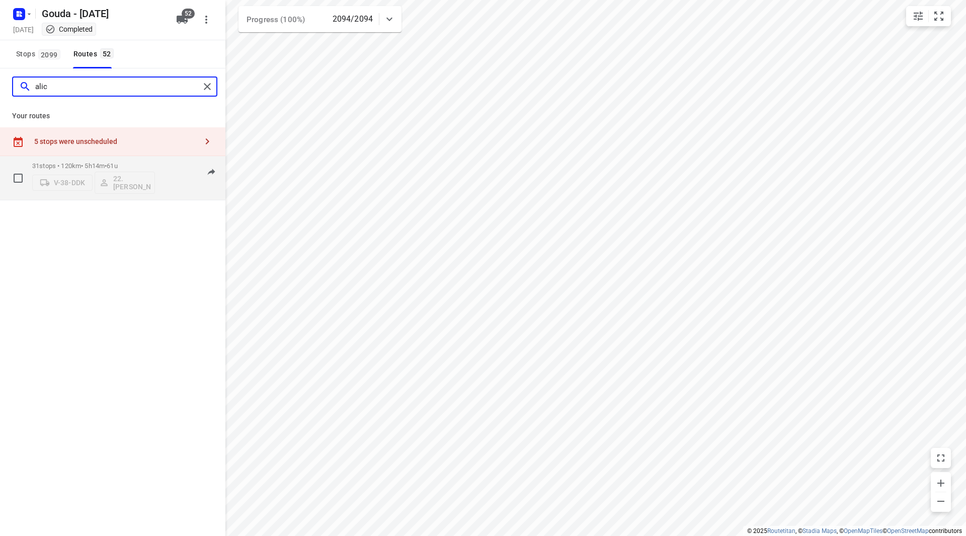
type input "alic"
click at [129, 167] on p "31 stops • 120km • 5h14m • 61u" at bounding box center [93, 166] width 123 height 8
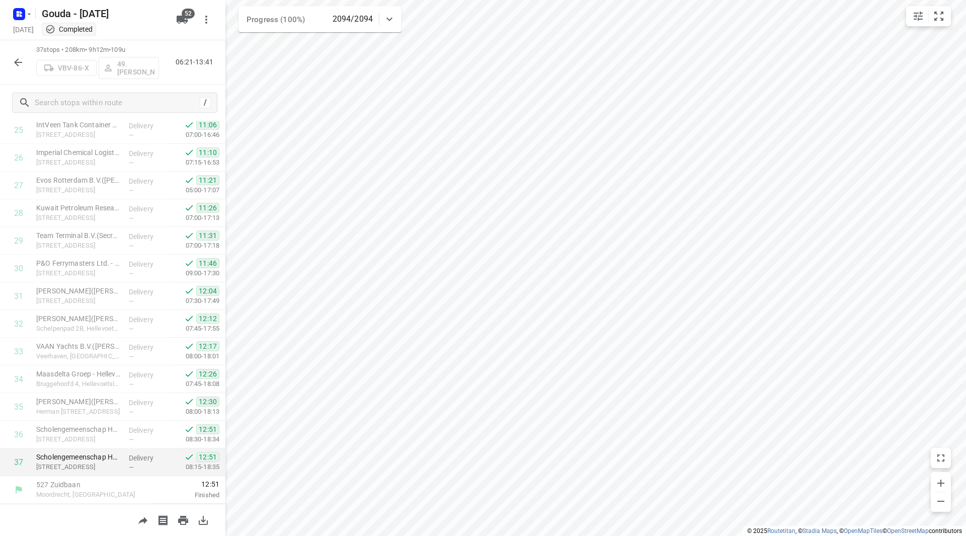
scroll to position [665, 0]
click at [11, 62] on button "button" at bounding box center [18, 62] width 20 height 20
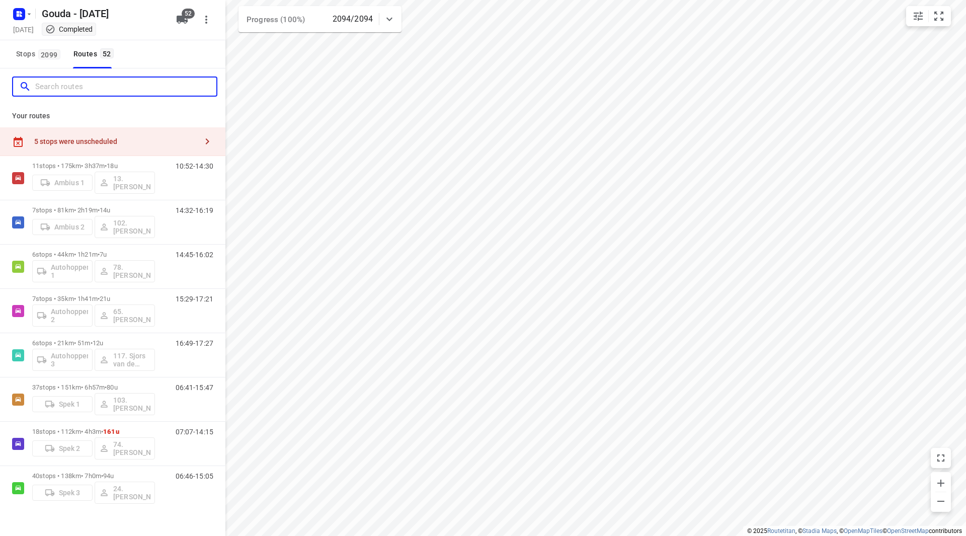
click at [58, 87] on input "Search routes" at bounding box center [125, 87] width 181 height 16
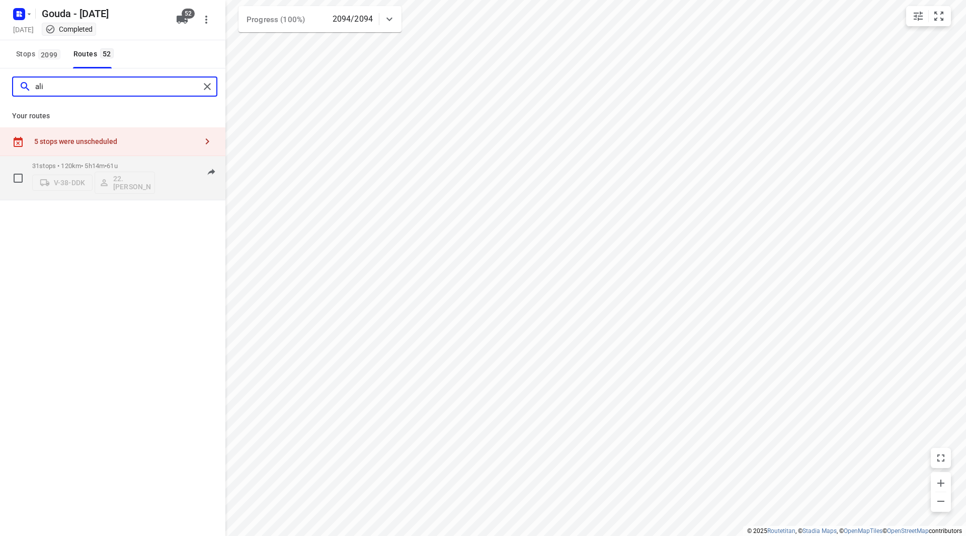
type input "ali"
click at [147, 159] on div "31 stops • 120km • 5h14m • 61u V-38-DDK 22.[PERSON_NAME]" at bounding box center [93, 178] width 123 height 42
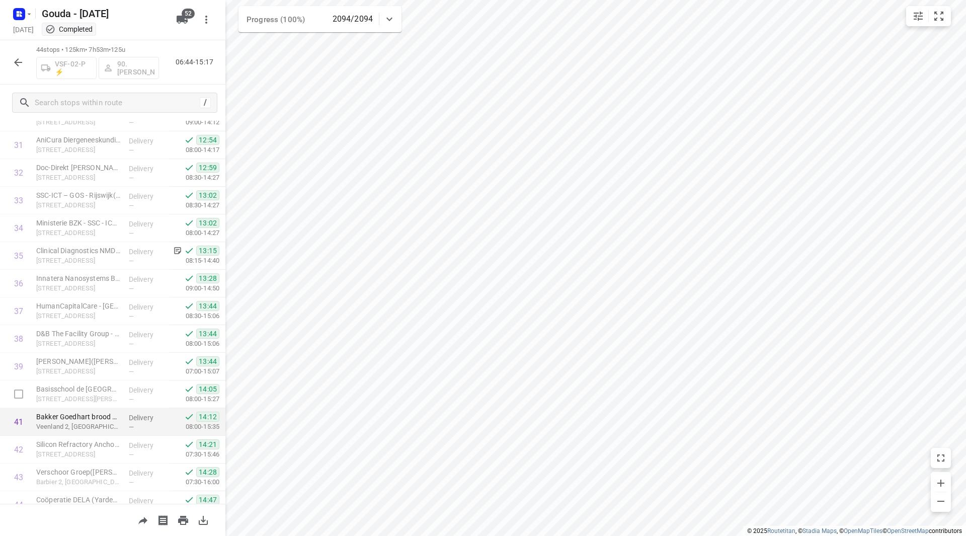
scroll to position [941, 0]
